Goal: Book appointment/travel/reservation

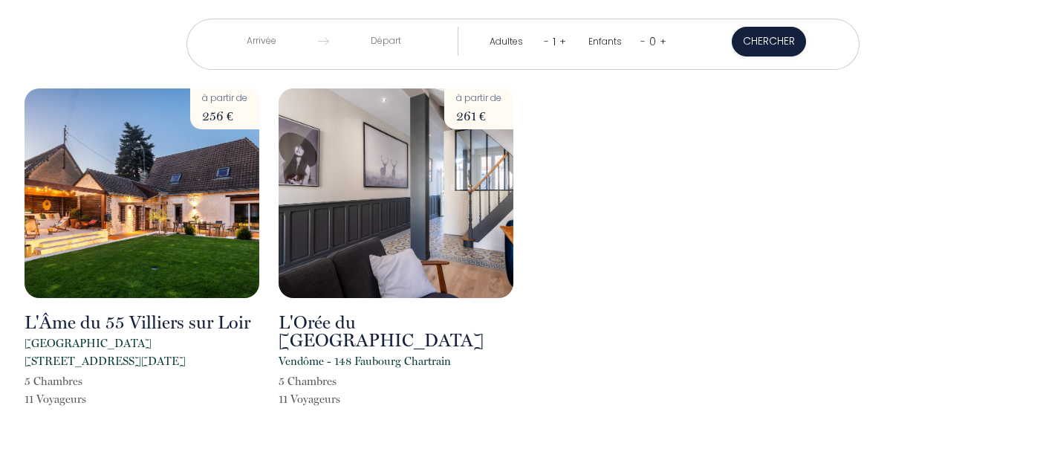
click at [282, 42] on input "text" at bounding box center [261, 41] width 114 height 29
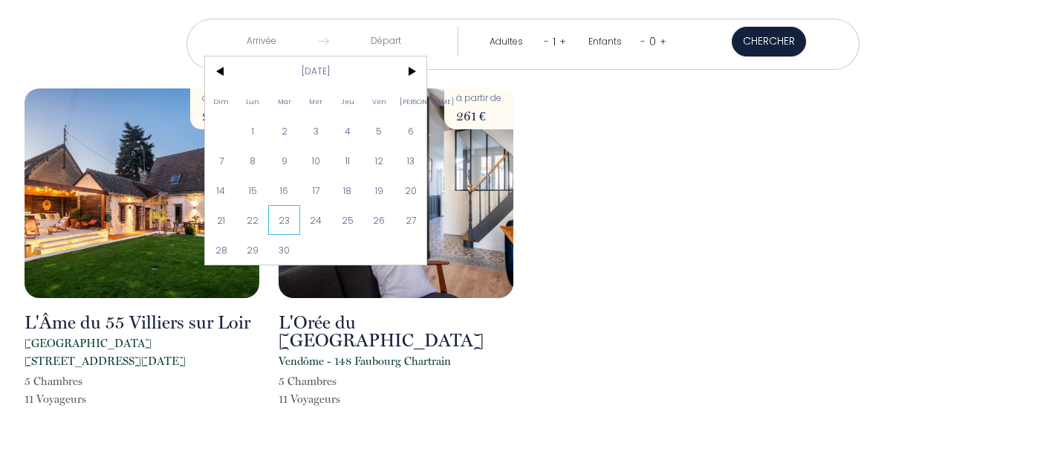
click at [287, 216] on span "23" at bounding box center [284, 220] width 32 height 30
type input "[DATE]"
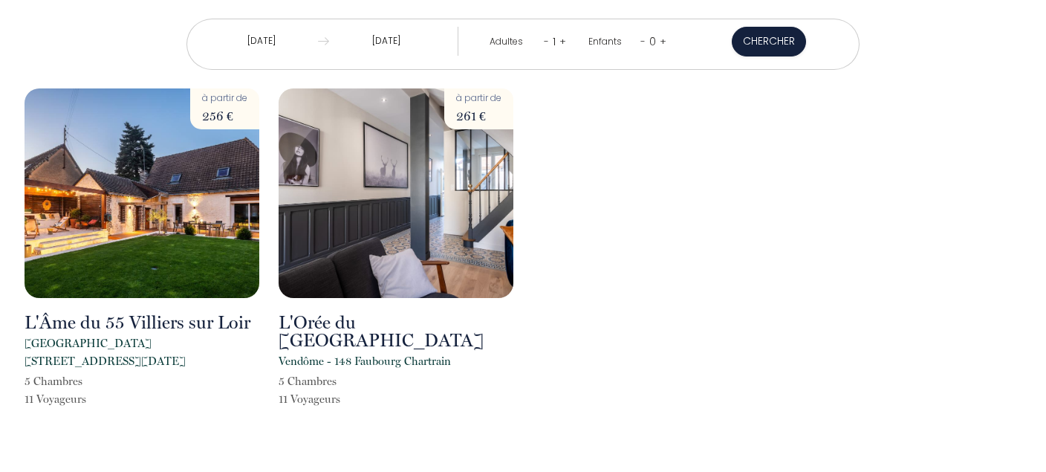
click at [389, 46] on input "[DATE]" at bounding box center [386, 41] width 114 height 29
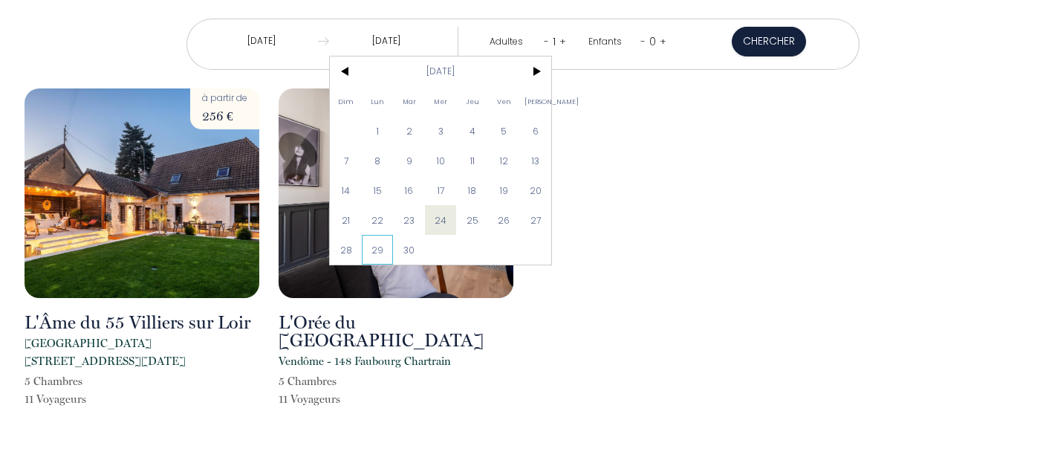
click at [386, 245] on span "29" at bounding box center [378, 250] width 32 height 30
type input "[DATE]"
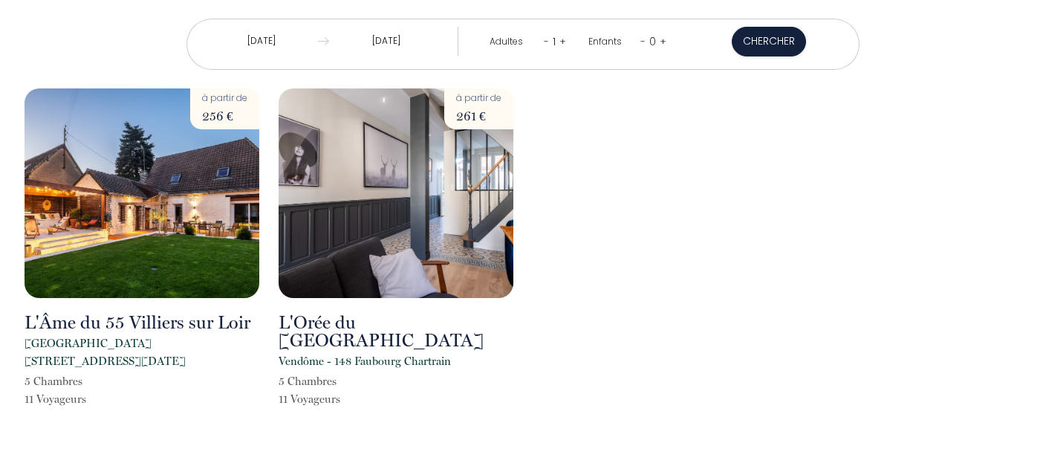
click at [563, 44] on link "+" at bounding box center [562, 41] width 7 height 14
click at [563, 44] on link "+" at bounding box center [563, 41] width 7 height 14
click at [563, 44] on link "+" at bounding box center [564, 41] width 7 height 14
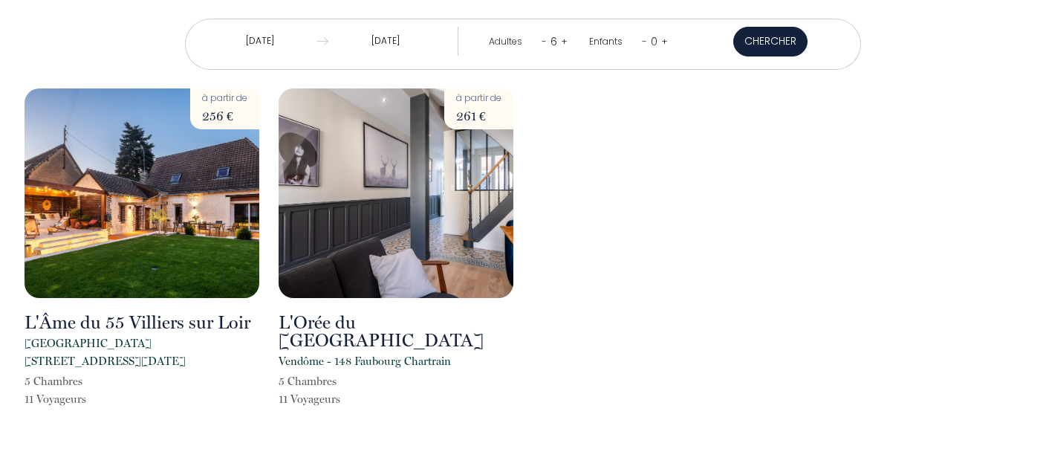
click at [766, 43] on button "Chercher" at bounding box center [770, 42] width 74 height 30
